Goal: Information Seeking & Learning: Learn about a topic

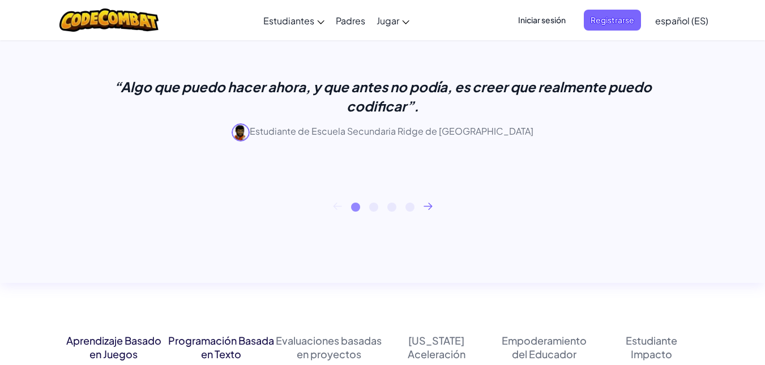
scroll to position [396, 0]
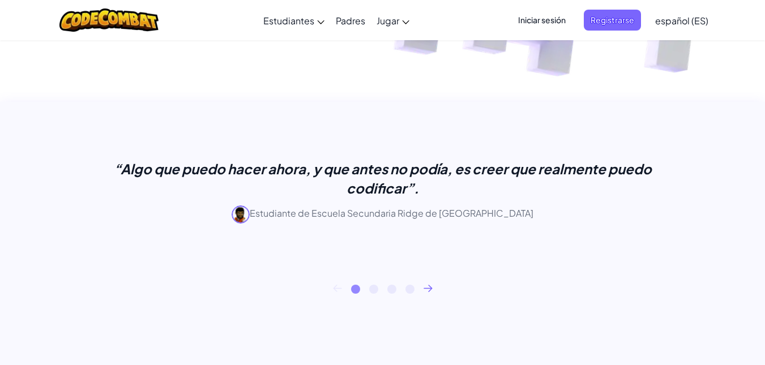
click at [428, 276] on div "“Algo que puedo hacer ahora, y que antes no podía, es creer que realmente puedo…" at bounding box center [382, 201] width 645 height 168
click at [428, 282] on div "“Algo que puedo hacer ahora, y que antes no podía, es creer que realmente puedo…" at bounding box center [382, 201] width 645 height 168
click at [426, 285] on icon at bounding box center [427, 288] width 9 height 7
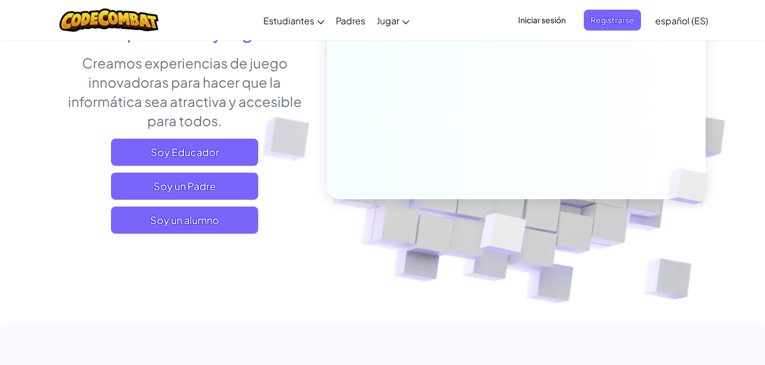
scroll to position [0, 0]
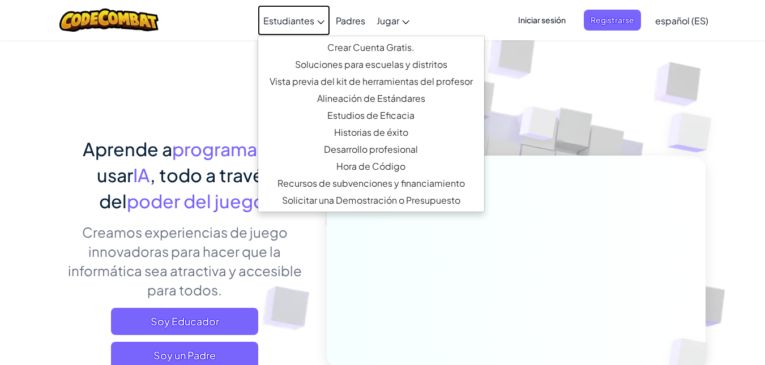
click at [297, 14] on link "Estudiantes" at bounding box center [294, 20] width 72 height 31
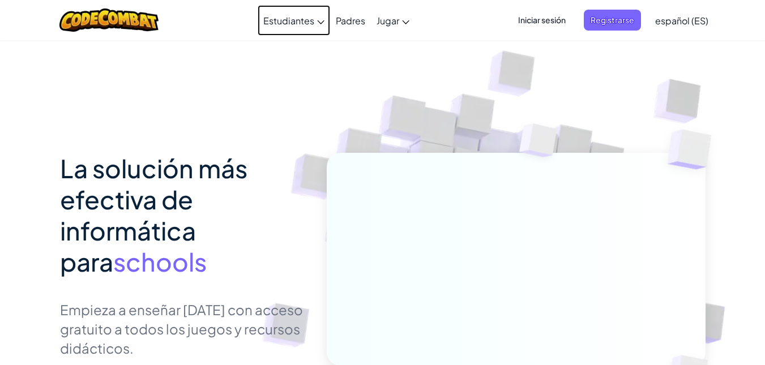
click at [273, 7] on link "Estudiantes" at bounding box center [294, 20] width 72 height 31
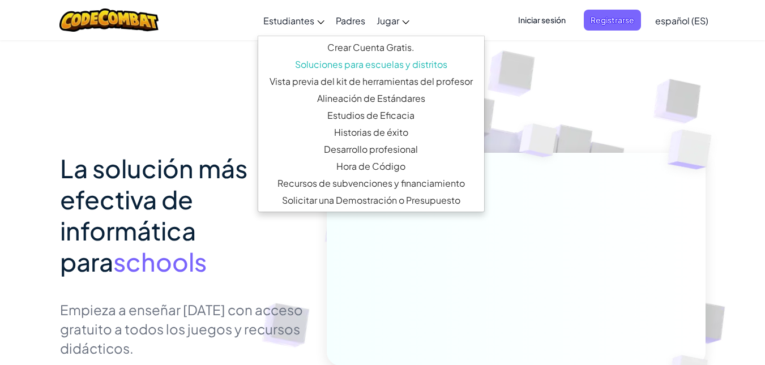
click at [145, 148] on div "La solución más efectiva de informática para schools Empieza a enseñar [DATE] c…" at bounding box center [382, 255] width 645 height 430
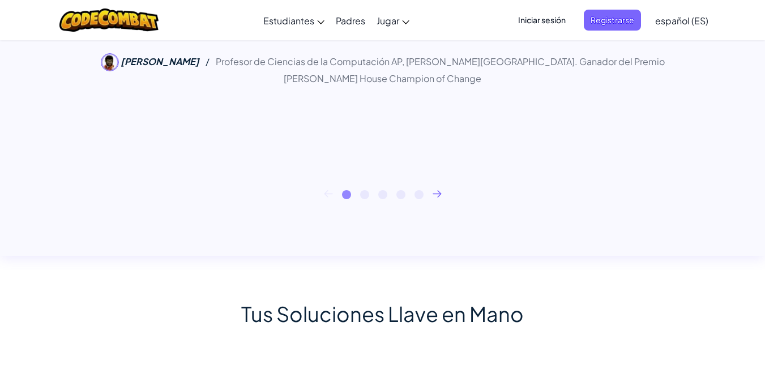
scroll to position [792, 0]
